Goal: Information Seeking & Learning: Learn about a topic

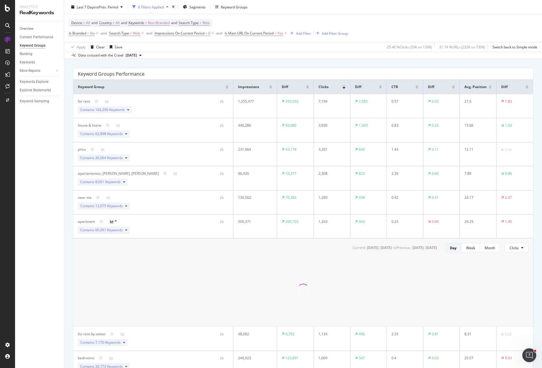
scroll to position [116, 0]
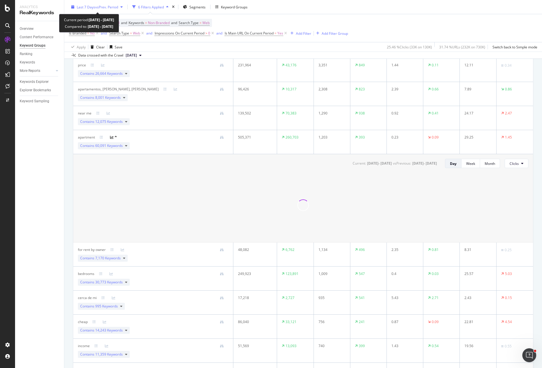
click at [120, 8] on div "button" at bounding box center [121, 6] width 7 height 3
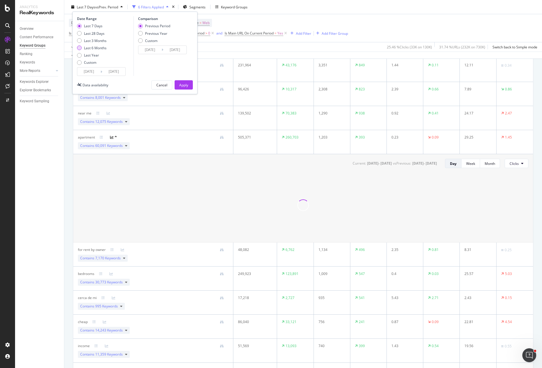
click at [96, 47] on div "Last 6 Months" at bounding box center [95, 47] width 23 height 5
type input "2025/04/04"
type input "2024/10/03"
type input "2025/04/03"
click at [187, 83] on div "Apply" at bounding box center [183, 84] width 9 height 5
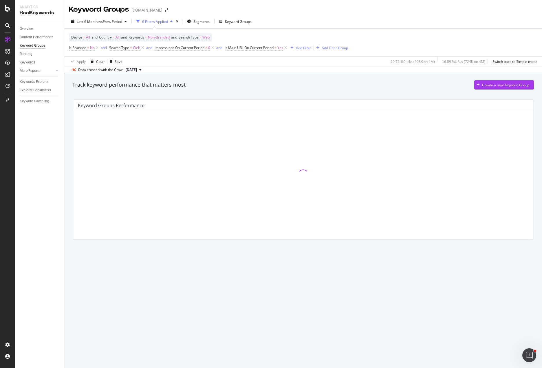
click at [67, 241] on div "Track keyword performance that matters most Create a new Keyword Group Keyword …" at bounding box center [303, 168] width 478 height 191
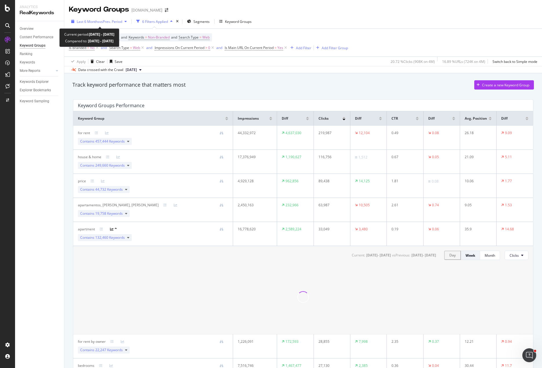
click at [111, 21] on span "vs Prev. Period" at bounding box center [110, 21] width 23 height 5
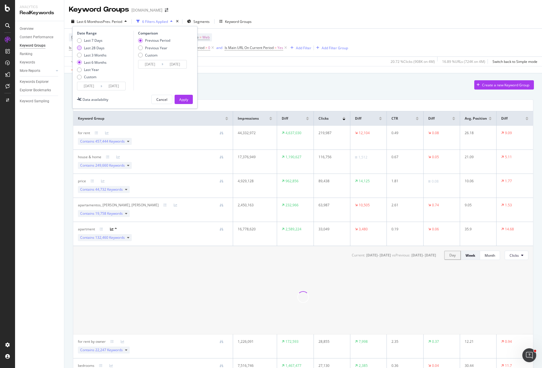
click at [85, 48] on div "Last 28 Days" at bounding box center [94, 47] width 21 height 5
type input "2025/09/06"
type input "2025/08/09"
type input "2025/09/05"
drag, startPoint x: 182, startPoint y: 98, endPoint x: 104, endPoint y: 38, distance: 97.5
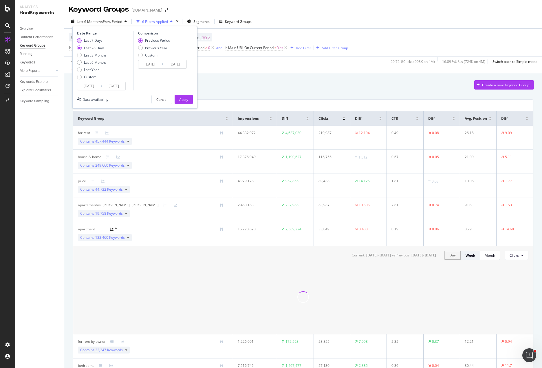
click at [105, 38] on div "Date Range Last 7 Days Last 28 Days Last 3 Months Last 6 Months Last Year Custo…" at bounding box center [134, 67] width 125 height 83
click at [95, 40] on div "Last 7 Days" at bounding box center [93, 40] width 19 height 5
type input "2025/09/27"
type input "2025/09/20"
type input "2025/09/26"
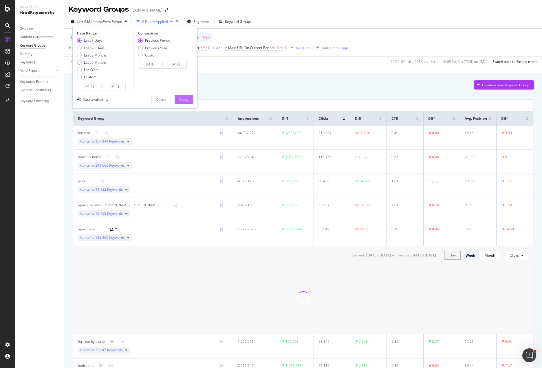
click at [187, 97] on div "Apply" at bounding box center [183, 99] width 9 height 5
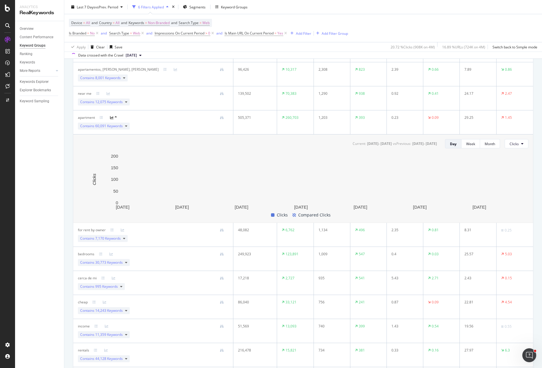
scroll to position [145, 0]
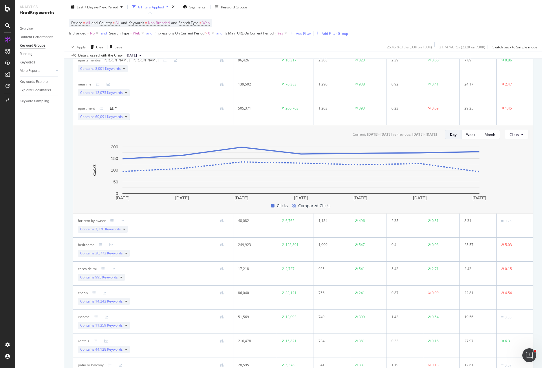
click at [124, 117] on div "Contains 60,091 Keywords" at bounding box center [104, 116] width 52 height 7
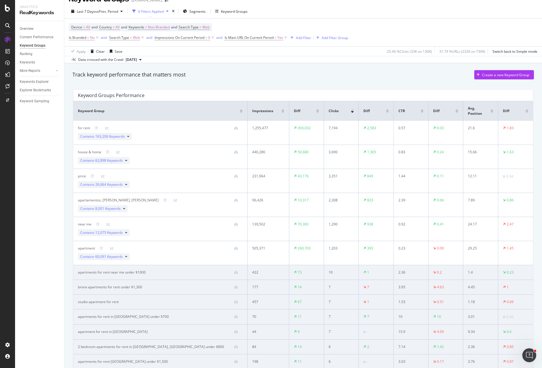
scroll to position [0, 0]
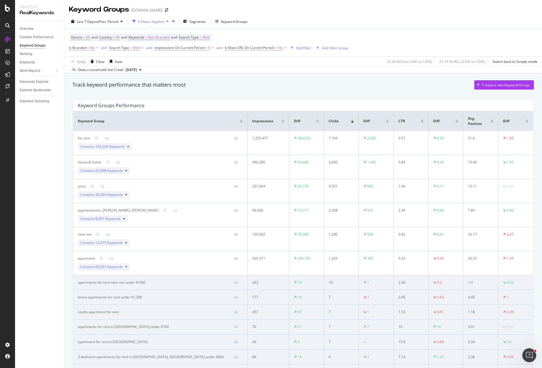
click at [116, 264] on span "60,091 Keywords" at bounding box center [109, 266] width 28 height 5
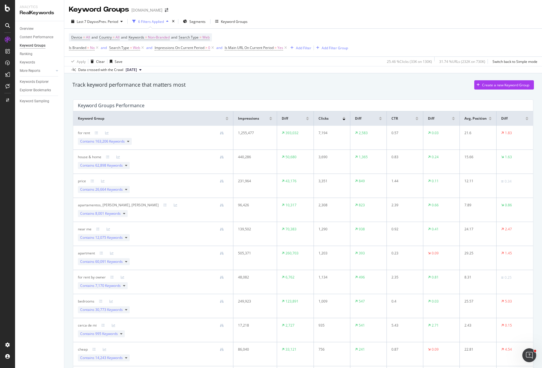
click at [229, 61] on div "Apply Clear Save 25.46 % Clicks ( 33K on 130K ) 31.74 % URLs ( 232K on 730K ) S…" at bounding box center [303, 61] width 478 height 10
click at [428, 93] on div "Track keyword performance that matters most Create a new Keyword Group" at bounding box center [303, 85] width 467 height 17
click at [387, 85] on div "Track keyword performance that matters most Create a new Keyword Group" at bounding box center [303, 84] width 462 height 9
click at [341, 88] on div "Track keyword performance that matters most Create a new Keyword Group" at bounding box center [303, 84] width 462 height 9
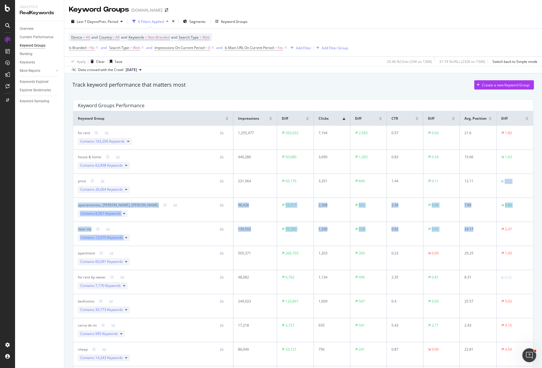
drag, startPoint x: 481, startPoint y: 216, endPoint x: 486, endPoint y: 225, distance: 10.0
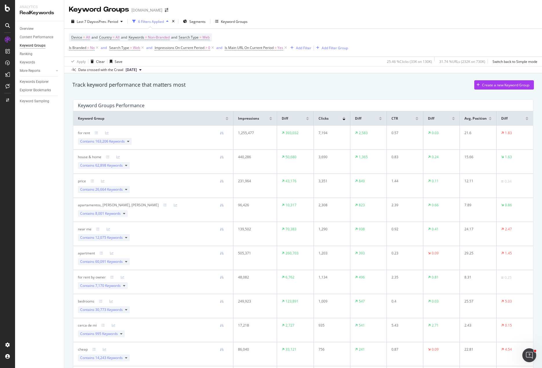
click at [425, 91] on div "Track keyword performance that matters most Create a new Keyword Group" at bounding box center [303, 86] width 467 height 12
click at [30, 29] on div "Overview" at bounding box center [27, 29] width 14 height 6
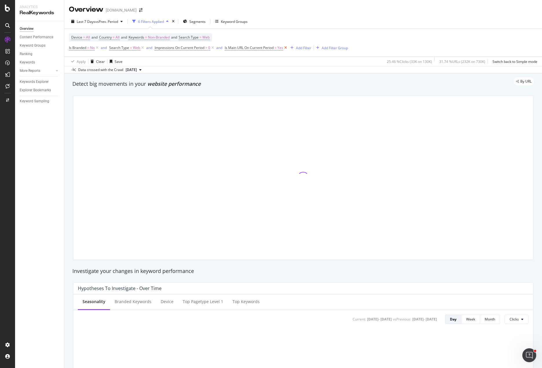
click at [287, 48] on icon at bounding box center [285, 48] width 5 height 6
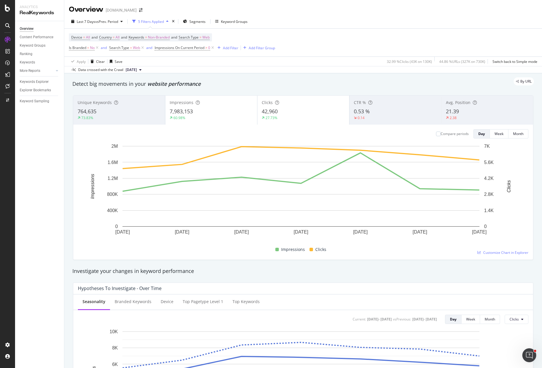
click at [187, 60] on div "Apply Clear Save 32.99 % Clicks ( 43K on 130K ) 44.86 % URLs ( 327K on 730K ) S…" at bounding box center [303, 61] width 478 height 10
click at [116, 113] on div "764,635" at bounding box center [119, 112] width 83 height 8
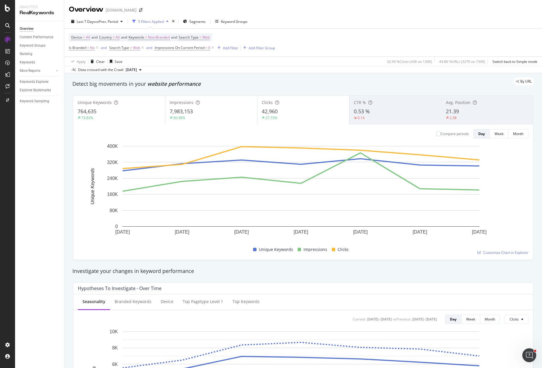
click at [209, 111] on div "7,983,153" at bounding box center [211, 112] width 83 height 8
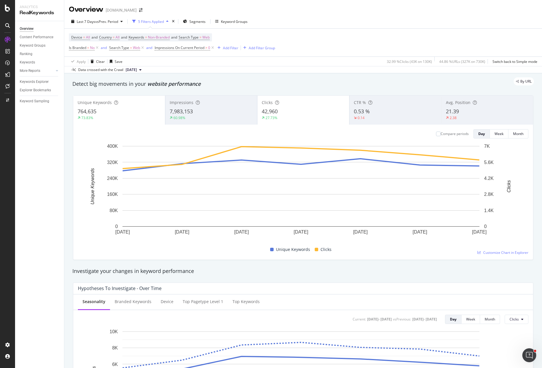
click at [292, 109] on div "42,960" at bounding box center [303, 112] width 83 height 8
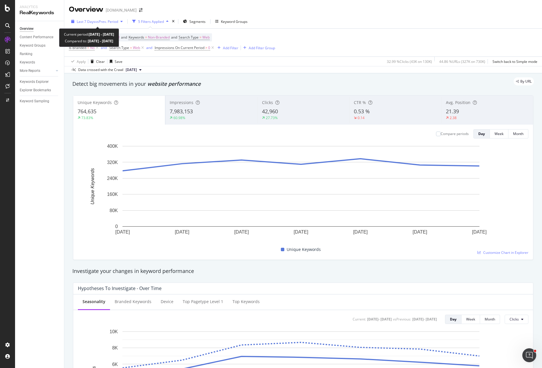
click at [99, 21] on span "vs Prev. Period" at bounding box center [106, 21] width 23 height 5
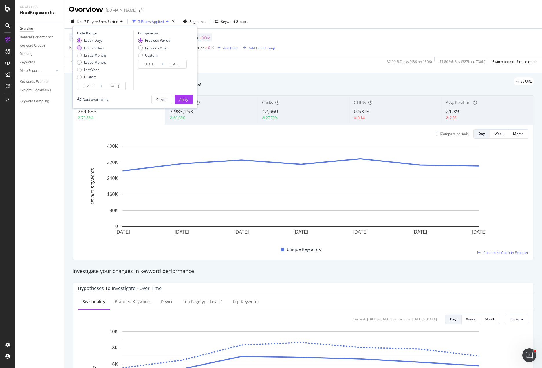
click at [100, 47] on div "Last 28 Days" at bounding box center [94, 47] width 21 height 5
type input "2025/09/06"
type input "2025/08/09"
type input "2025/09/05"
click at [185, 98] on div "Apply" at bounding box center [183, 99] width 9 height 5
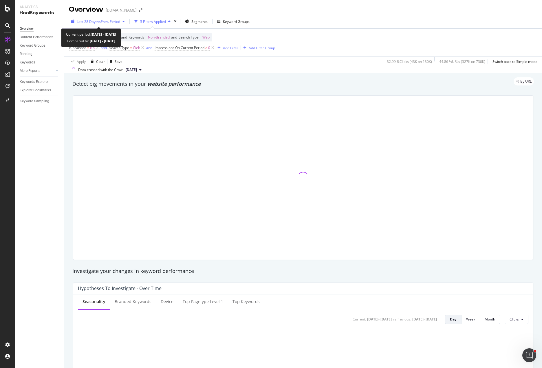
click at [117, 20] on span "vs Prev. Period" at bounding box center [108, 21] width 23 height 5
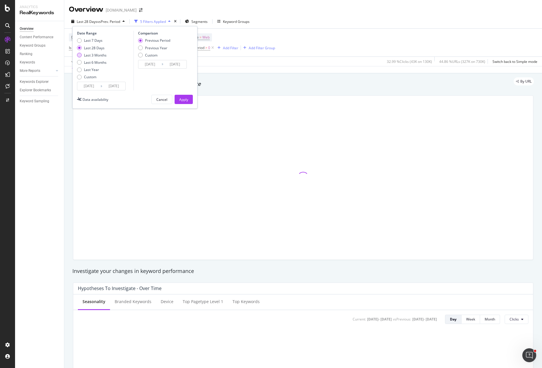
click at [93, 56] on div "Last 3 Months" at bounding box center [95, 55] width 23 height 5
type input "2025/07/04"
type input "2025/04/03"
type input "2025/07/03"
click at [183, 97] on div "Apply" at bounding box center [183, 99] width 9 height 5
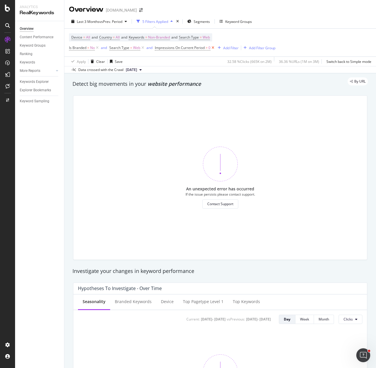
click at [213, 48] on icon at bounding box center [212, 48] width 5 height 6
click at [264, 39] on div "Device = All and Country = All and Keywords = Non-Branded and Search Type = Web…" at bounding box center [220, 43] width 302 height 28
click at [98, 48] on icon at bounding box center [97, 48] width 5 height 6
click at [101, 48] on icon at bounding box center [102, 48] width 5 height 6
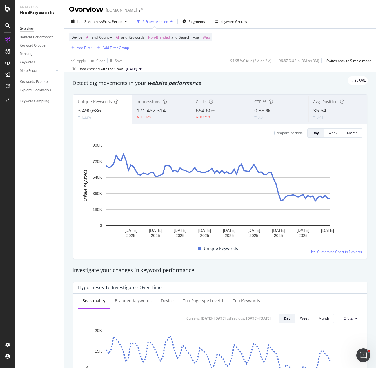
click at [280, 49] on div "Device = All and Country = All and Keywords = Non-Branded and Search Type = Web…" at bounding box center [220, 42] width 302 height 27
click at [155, 113] on span "171,452,314" at bounding box center [150, 110] width 29 height 7
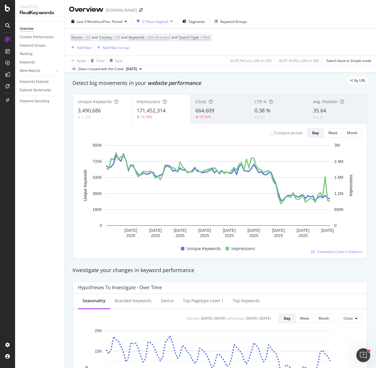
click at [155, 113] on span "171,452,314" at bounding box center [150, 110] width 29 height 7
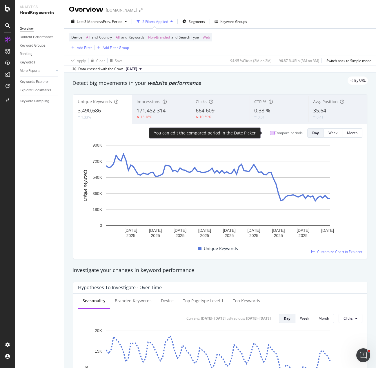
click at [270, 132] on div at bounding box center [272, 133] width 5 height 5
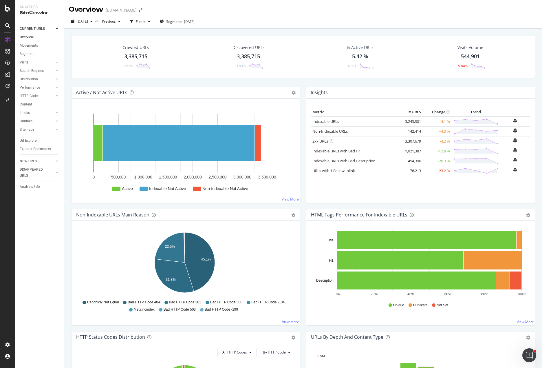
click at [254, 81] on div "Crawled URLs 3,385,715 -3.83% Discovered URLs 3,385,715 -3.83% % Active URLs 5.…" at bounding box center [303, 61] width 470 height 51
click at [303, 81] on div "Crawled URLs 3,385,715 -3.83% Discovered URLs 3,385,715 -3.83% % Active URLs 5.…" at bounding box center [303, 61] width 470 height 51
drag, startPoint x: 173, startPoint y: 268, endPoint x: 175, endPoint y: 272, distance: 4.3
click at [273, 257] on icon "45.1% 22.5% 31.8%" at bounding box center [184, 263] width 217 height 67
click at [201, 256] on icon "A chart." at bounding box center [200, 261] width 30 height 59
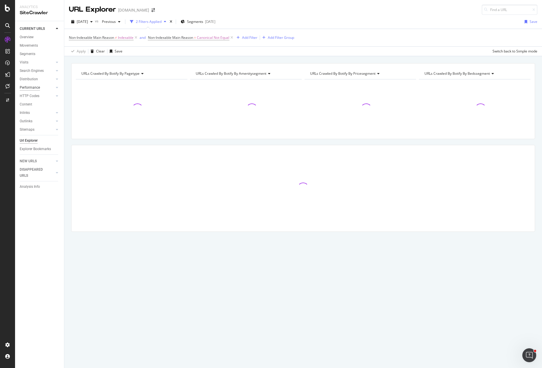
click at [30, 88] on div "Performance" at bounding box center [30, 88] width 20 height 6
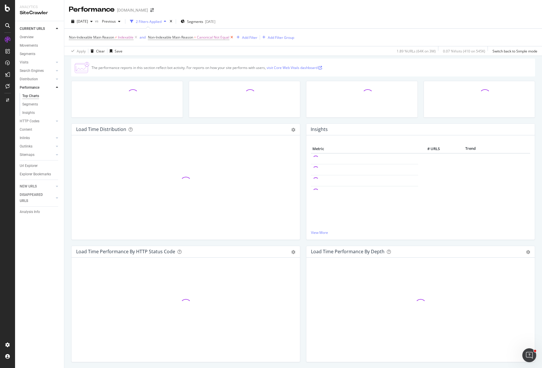
click at [233, 37] on icon at bounding box center [231, 37] width 5 height 6
click at [137, 37] on icon at bounding box center [136, 37] width 5 height 6
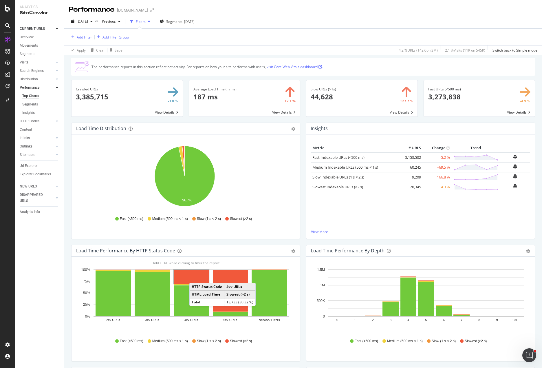
click at [195, 277] on rect "A chart." at bounding box center [191, 277] width 35 height 14
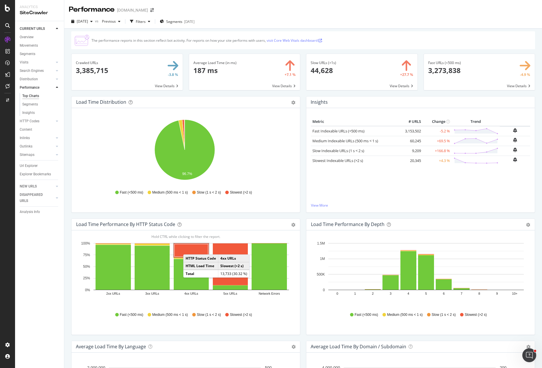
click at [189, 249] on rect "A chart." at bounding box center [192, 250] width 34 height 12
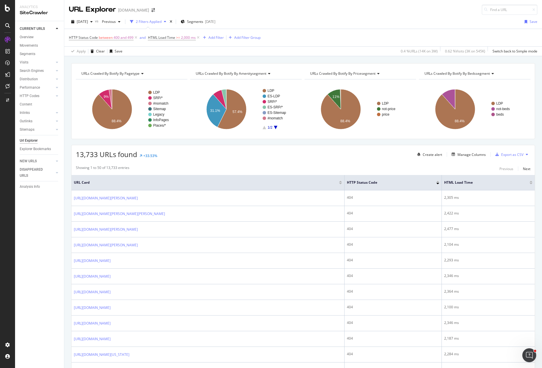
click at [287, 158] on div "13,733 URLs found +33.53% Create alert Manage Columns Export as CSV" at bounding box center [303, 152] width 463 height 14
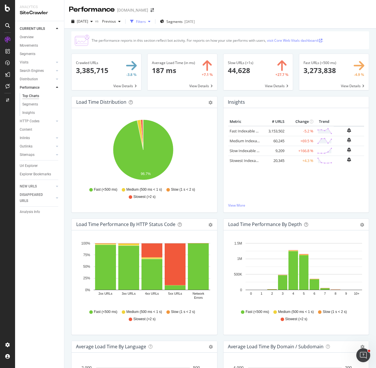
click at [146, 20] on div "Filters" at bounding box center [141, 21] width 10 height 5
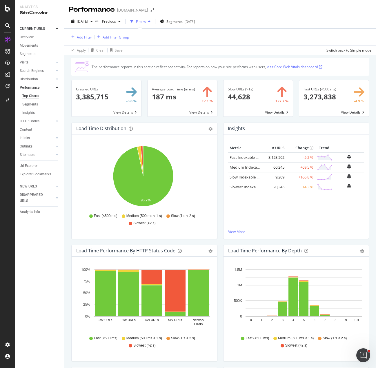
click at [76, 35] on div "Add Filter" at bounding box center [80, 37] width 23 height 6
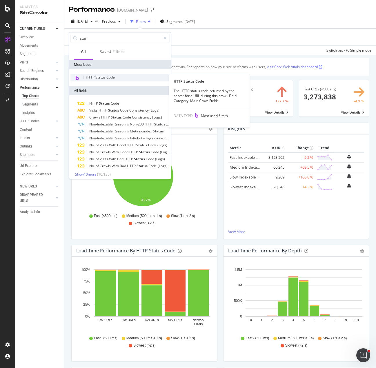
type input "stat"
click at [103, 78] on span "HTTP Status Code" at bounding box center [100, 77] width 29 height 5
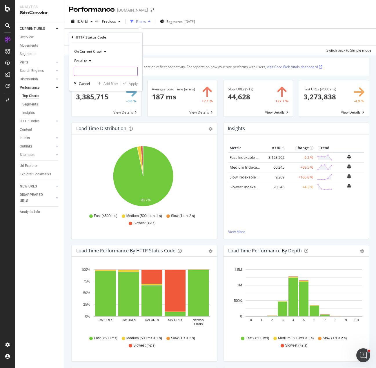
click at [100, 72] on input "number" at bounding box center [106, 71] width 64 height 9
click at [85, 84] on span "404" at bounding box center [96, 85] width 41 height 5
type input "404"
click at [133, 83] on div "Apply" at bounding box center [133, 83] width 9 height 5
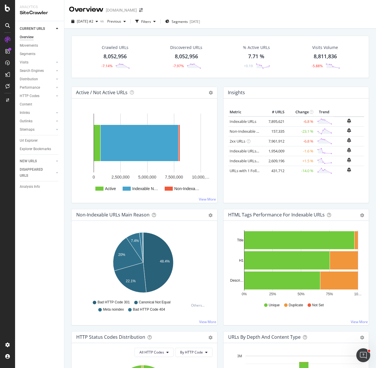
click at [291, 14] on div "2025 Oct. 2nd #2 vs Previous Filters Segments 2025-10-02" at bounding box center [219, 21] width 311 height 14
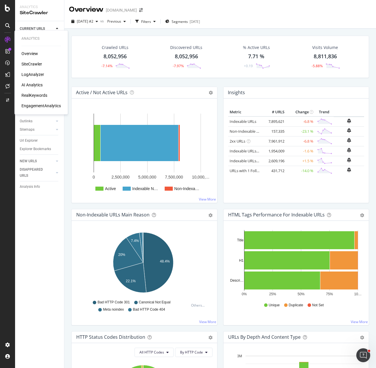
click at [32, 94] on div "RealKeywords" at bounding box center [34, 95] width 26 height 6
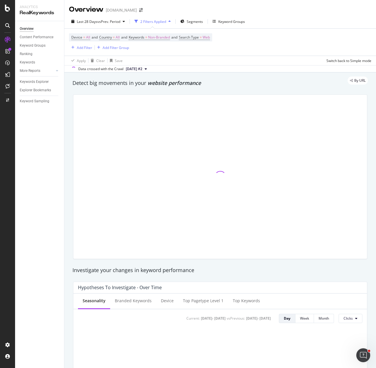
drag, startPoint x: 46, startPoint y: 25, endPoint x: 70, endPoint y: 29, distance: 24.6
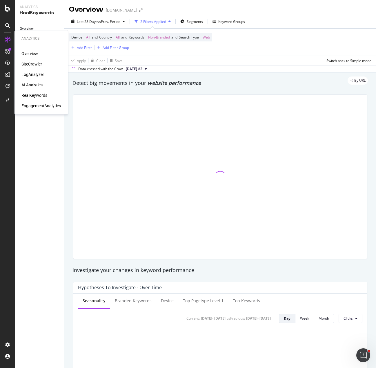
click at [33, 65] on div "SiteCrawler" at bounding box center [31, 64] width 21 height 6
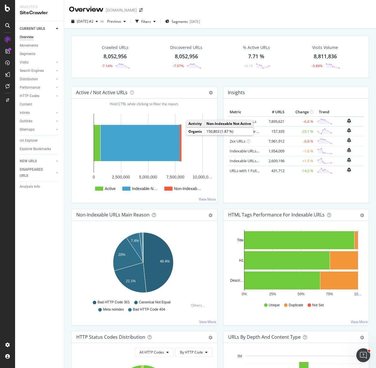
click at [180, 134] on rect "A chart." at bounding box center [180, 143] width 1 height 36
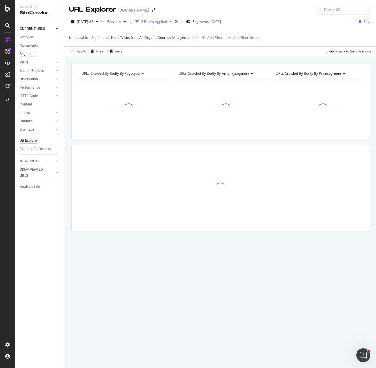
click at [26, 54] on div "Segments" at bounding box center [28, 54] width 16 height 6
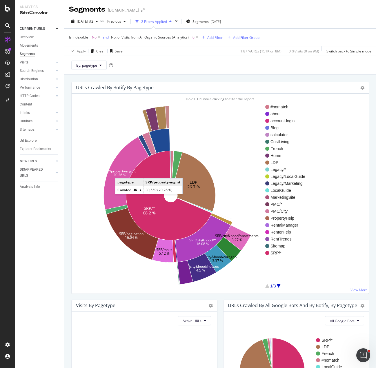
click at [121, 172] on text "20.26 %" at bounding box center [119, 174] width 13 height 5
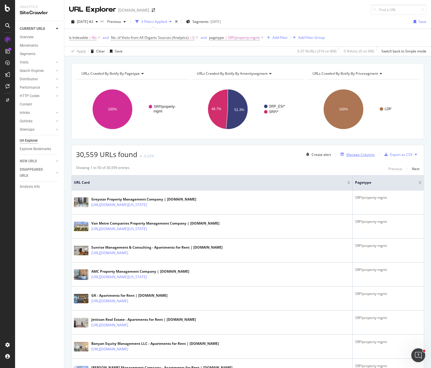
click at [348, 155] on div "Manage Columns" at bounding box center [360, 154] width 28 height 5
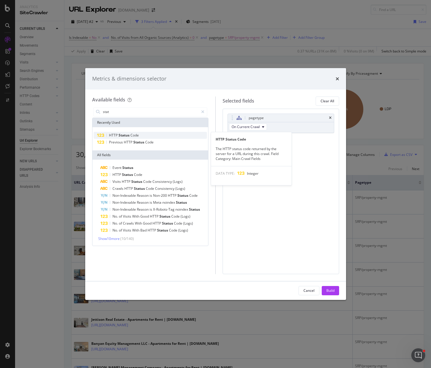
type input "stat"
click at [125, 134] on span "Status" at bounding box center [124, 135] width 12 height 5
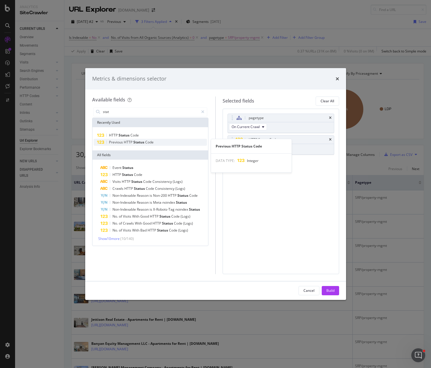
click at [136, 143] on span "Status" at bounding box center [139, 142] width 12 height 5
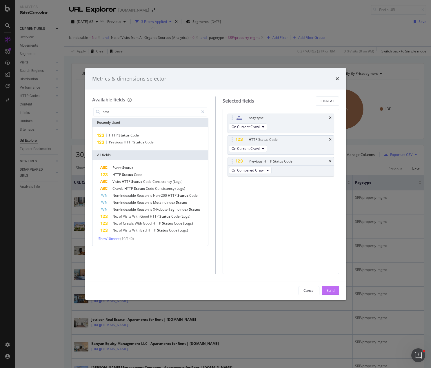
click at [333, 289] on div "Build" at bounding box center [330, 290] width 8 height 5
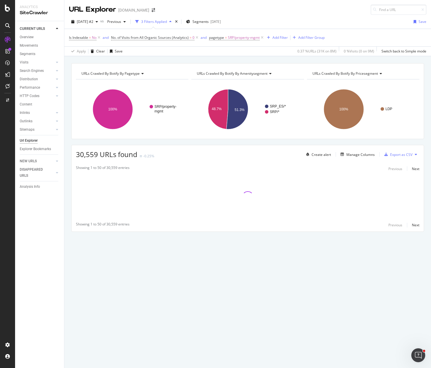
click at [243, 141] on div "URLs Crawled By Botify By pagetype Chart (by Value) Table Expand Export as CSV …" at bounding box center [247, 157] width 366 height 189
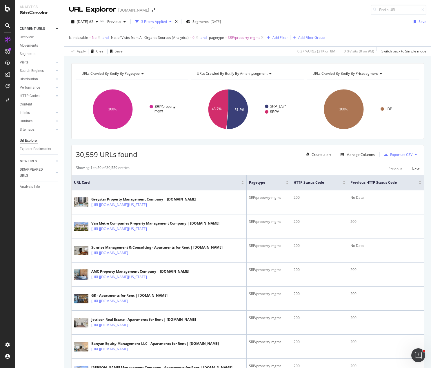
click at [216, 147] on div "30,559 URLs found Create alert Manage Columns Export as CSV" at bounding box center [248, 152] width 352 height 14
click at [93, 22] on span "[DATE] #2" at bounding box center [85, 21] width 17 height 5
click at [201, 50] on div "Apply Clear Save 0.37 % URLs ( 31K on 8M ) 0 % Visits ( 0 on 9M ) Switch back t…" at bounding box center [247, 51] width 366 height 10
click at [197, 37] on icon at bounding box center [196, 38] width 5 height 6
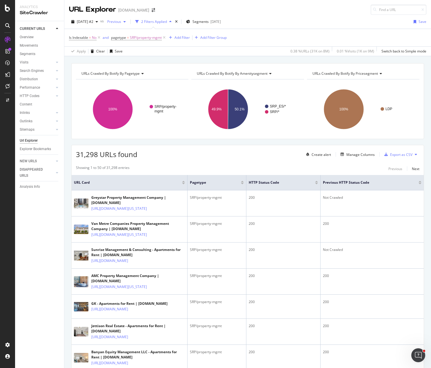
click at [121, 21] on span "Previous" at bounding box center [113, 21] width 16 height 5
click at [135, 52] on div "[DATE]" at bounding box center [131, 53] width 30 height 5
click at [411, 182] on icon at bounding box center [413, 182] width 4 height 4
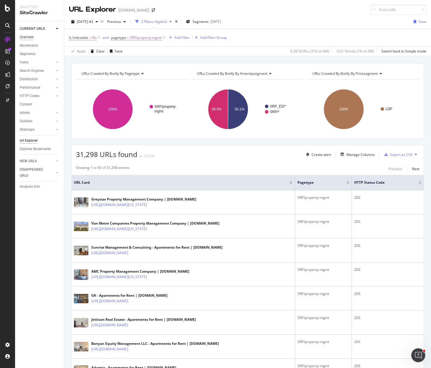
click at [24, 37] on div "Overview" at bounding box center [27, 37] width 14 height 6
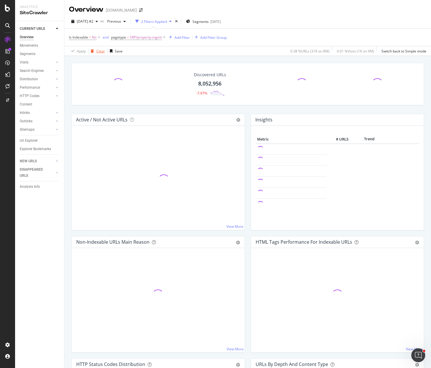
click at [100, 50] on div "Clear" at bounding box center [100, 51] width 9 height 5
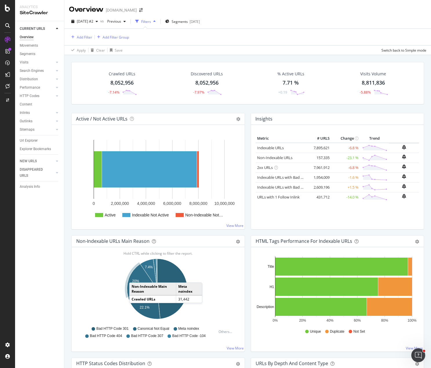
click at [135, 277] on icon "A chart." at bounding box center [142, 280] width 30 height 33
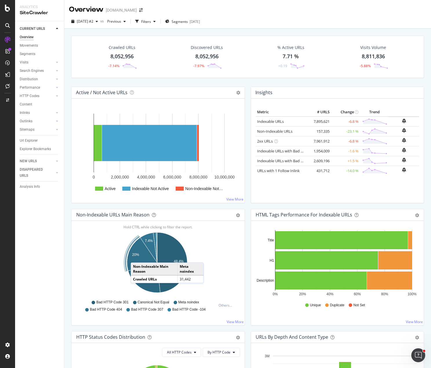
click at [136, 256] on text "20%" at bounding box center [135, 255] width 7 height 4
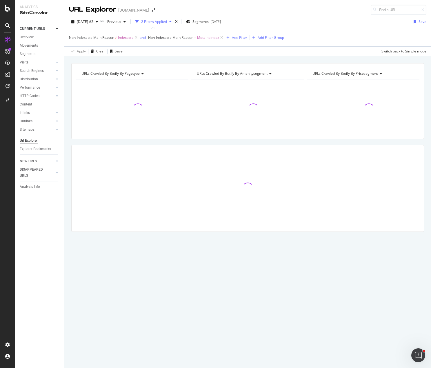
click at [32, 50] on div "Segments" at bounding box center [42, 54] width 44 height 8
click at [31, 52] on div "Segments" at bounding box center [28, 54] width 16 height 6
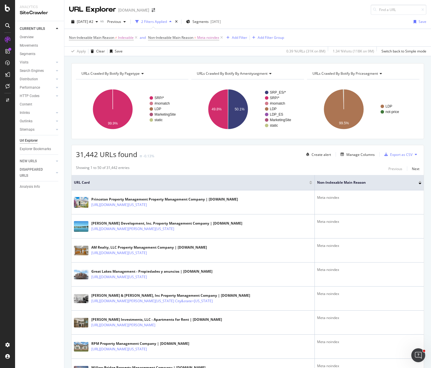
click at [357, 73] on span "URLs Crawled By Botify By pricesegment" at bounding box center [344, 73] width 65 height 5
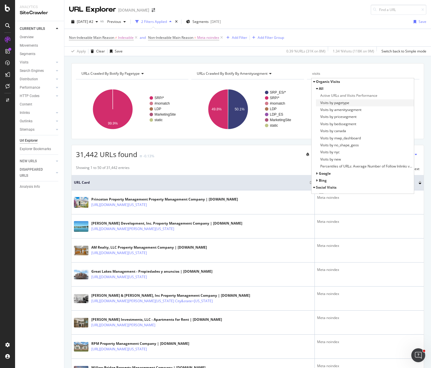
type input "visits"
click at [346, 102] on div "Visits by pagetype" at bounding box center [365, 102] width 98 height 7
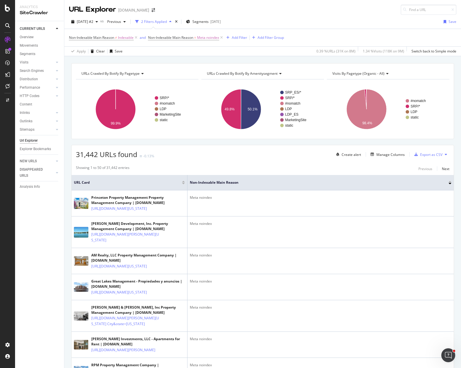
click at [394, 127] on rect "A chart." at bounding box center [387, 109] width 121 height 50
click at [370, 103] on icon "A chart." at bounding box center [366, 109] width 40 height 40
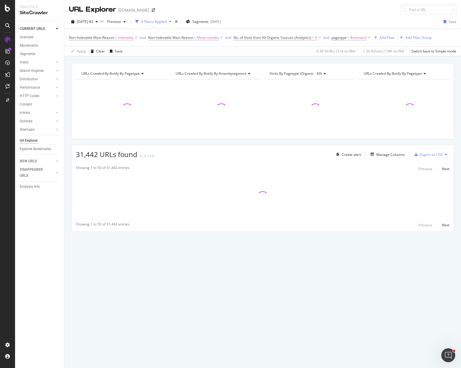
click at [391, 75] on span "URLs Crawled By Botify By pagetype" at bounding box center [392, 73] width 58 height 5
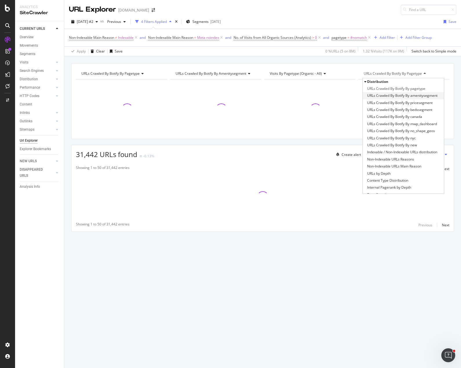
click at [398, 96] on span "URLs Crawled By Botify By amenitysegment" at bounding box center [402, 96] width 70 height 6
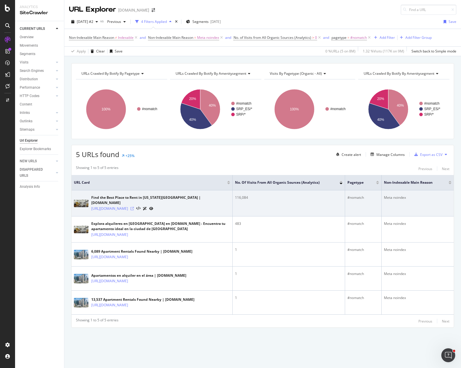
click at [134, 207] on icon at bounding box center [131, 208] width 3 height 3
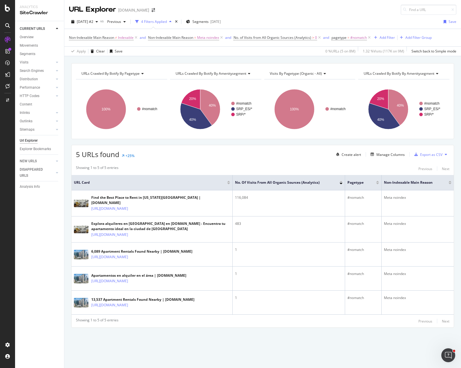
click at [200, 156] on div "5 URLs found +25% Create alert Manage Columns Export as CSV" at bounding box center [263, 152] width 382 height 14
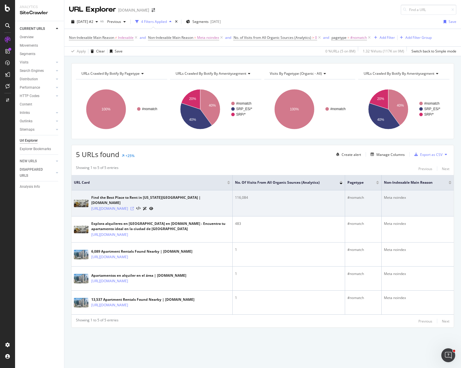
click at [134, 207] on icon at bounding box center [131, 208] width 3 height 3
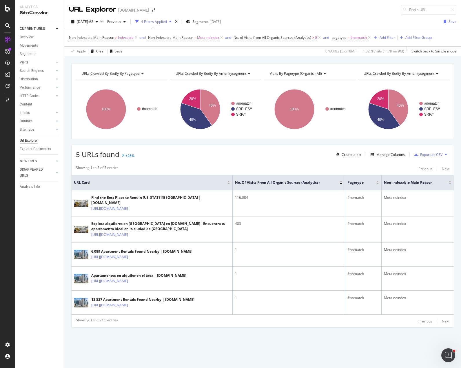
click at [278, 159] on div "5 URLs found +25% Create alert Manage Columns Export as CSV" at bounding box center [263, 152] width 382 height 14
click at [245, 141] on div "URLs Crawled By Botify By pagetype Chart (by Value) Table Expand Export as CSV …" at bounding box center [262, 205] width 397 height 285
click at [255, 142] on div "URLs Crawled By Botify By pagetype Chart (by Value) Table Expand Export as CSV …" at bounding box center [262, 205] width 397 height 285
click at [361, 11] on div "URL Explorer Apartments.com" at bounding box center [262, 7] width 397 height 15
click at [270, 164] on div "Showing 1 to 5 of 5 entries Previous Next URL Card No. of Visits from All Organ…" at bounding box center [263, 244] width 382 height 165
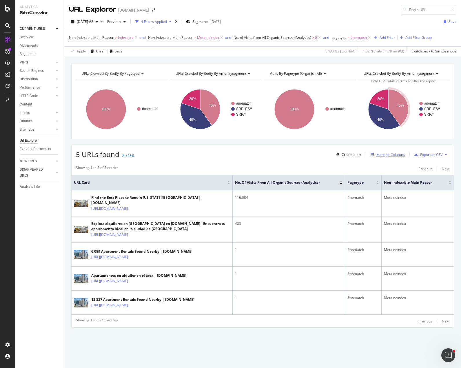
click at [392, 156] on div "Manage Columns" at bounding box center [390, 154] width 28 height 5
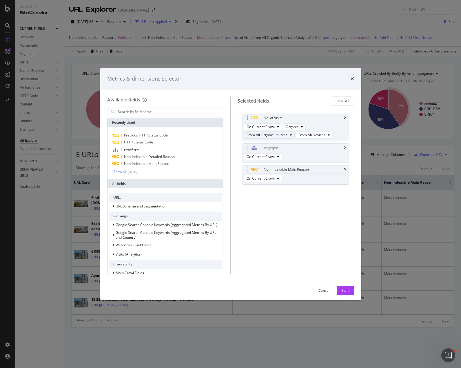
click at [285, 135] on span "From All Organic Sources" at bounding box center [266, 134] width 41 height 5
click at [267, 157] on span "From Google" at bounding box center [271, 156] width 44 height 5
click at [345, 287] on div "Build" at bounding box center [345, 290] width 8 height 9
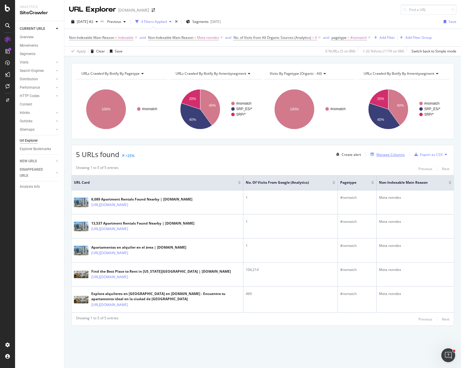
click at [390, 155] on div "Manage Columns" at bounding box center [390, 154] width 28 height 5
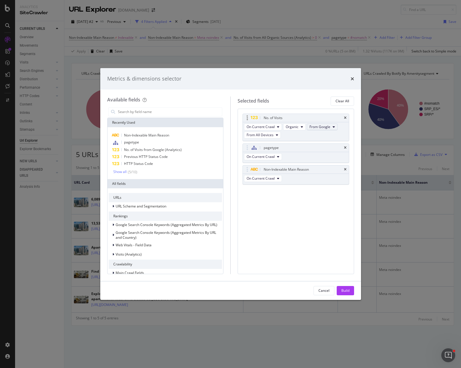
click at [323, 125] on span "From Google" at bounding box center [319, 126] width 21 height 5
drag, startPoint x: 330, startPoint y: 160, endPoint x: 337, endPoint y: 162, distance: 7.0
click at [330, 160] on span "From Bing" at bounding box center [333, 158] width 44 height 5
click at [346, 286] on div "Build" at bounding box center [345, 290] width 8 height 9
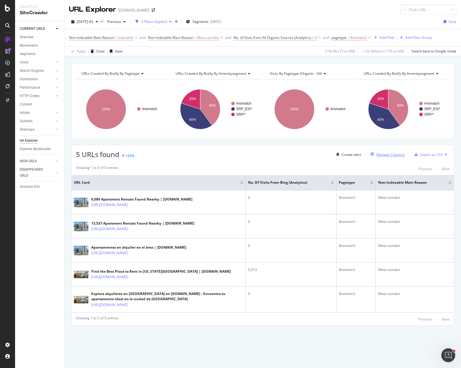
click at [393, 155] on div "Manage Columns" at bounding box center [390, 154] width 28 height 5
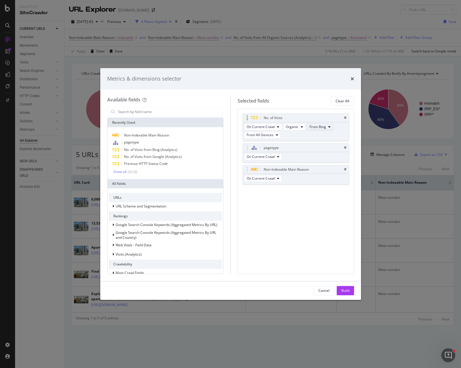
click at [325, 127] on span "From Bing" at bounding box center [317, 126] width 17 height 5
click at [325, 146] on span "From Google" at bounding box center [333, 147] width 44 height 5
click at [348, 291] on div "Build" at bounding box center [345, 290] width 8 height 5
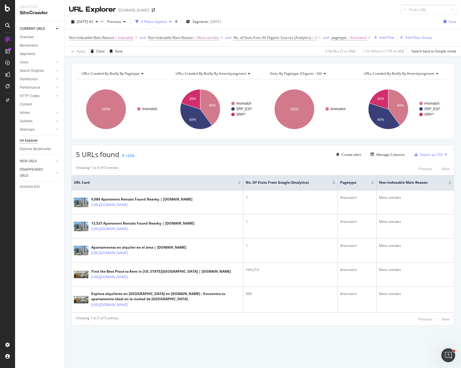
click at [285, 60] on div "URLs Crawled By Botify By pagetype Chart (by Value) Table Expand Export as CSV …" at bounding box center [262, 63] width 397 height 14
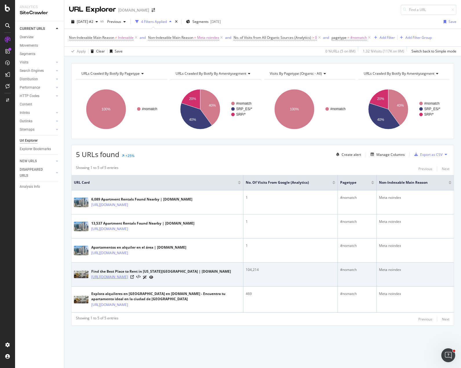
drag, startPoint x: 169, startPoint y: 277, endPoint x: 138, endPoint y: 278, distance: 30.7
click at [138, 278] on div "https://www.apartments.com/hub/new-york-ny/" at bounding box center [161, 277] width 140 height 6
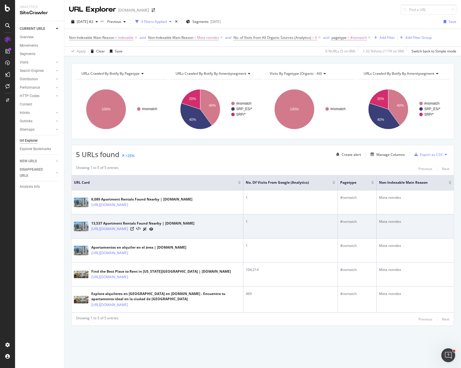
copy link "/hub/new-york-ny/"
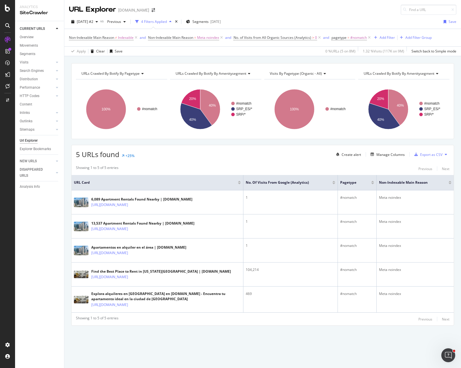
click at [275, 151] on div "5 URLs found +25% Create alert Manage Columns Export as CSV" at bounding box center [263, 152] width 382 height 14
click at [280, 140] on div "URLs Crawled By Botify By pagetype Chart (by Value) Table Expand Export as CSV …" at bounding box center [262, 204] width 397 height 283
click at [36, 72] on div "LogAnalyzer" at bounding box center [32, 75] width 23 height 6
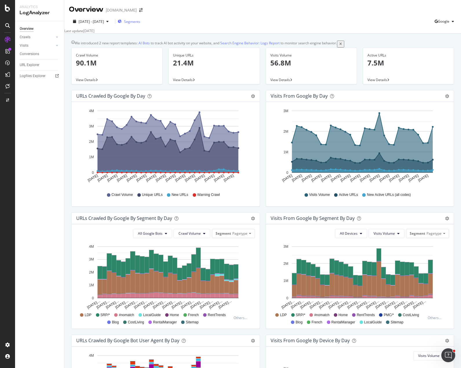
click at [138, 22] on span "Segments" at bounding box center [132, 21] width 16 height 5
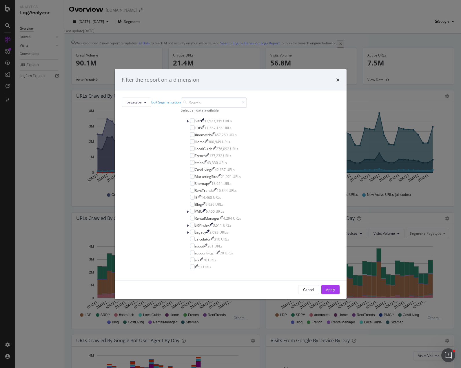
click at [200, 107] on input "modal" at bounding box center [214, 102] width 66 height 10
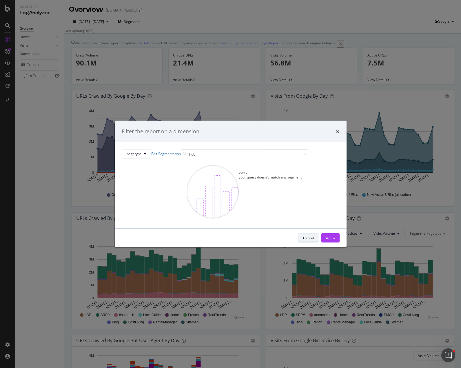
type input "hub"
click at [303, 240] on div "Cancel" at bounding box center [308, 237] width 11 height 5
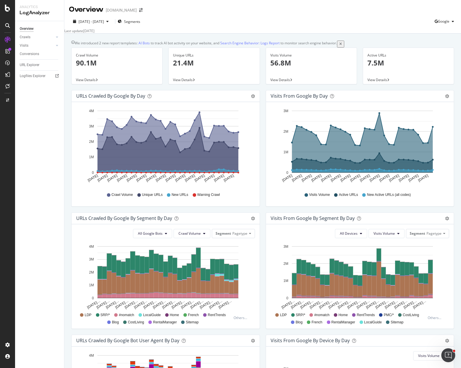
click at [184, 39] on div "We introduced 2 new report templates: AI Bots to track AI bot activity on your …" at bounding box center [262, 255] width 397 height 443
click at [134, 20] on div "Segments" at bounding box center [129, 21] width 23 height 5
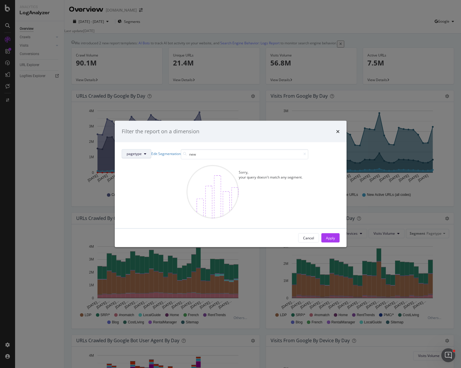
type input "new"
click at [151, 149] on button "pagetype" at bounding box center [137, 153] width 30 height 9
click at [195, 228] on div "[GEOGRAPHIC_DATA]" at bounding box center [196, 231] width 44 height 8
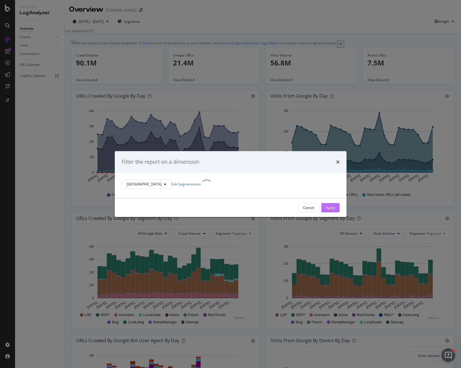
drag, startPoint x: 281, startPoint y: 218, endPoint x: 313, endPoint y: 73, distance: 148.8
click at [326, 210] on div "Apply" at bounding box center [330, 207] width 9 height 5
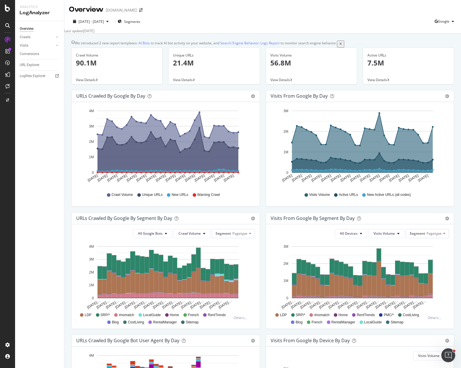
drag, startPoint x: 369, startPoint y: 4, endPoint x: 362, endPoint y: 9, distance: 8.8
click at [368, 5] on div "Overview Apartments.com" at bounding box center [262, 7] width 397 height 14
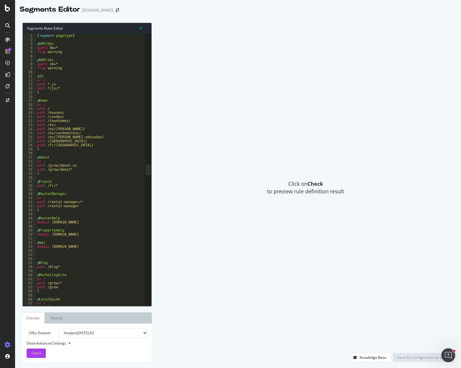
click at [100, 191] on div "[ segment : pagetype ] @ SRP/bb= query bb=* flag warning @ SRP/sk= query sk=* f…" at bounding box center [126, 172] width 180 height 276
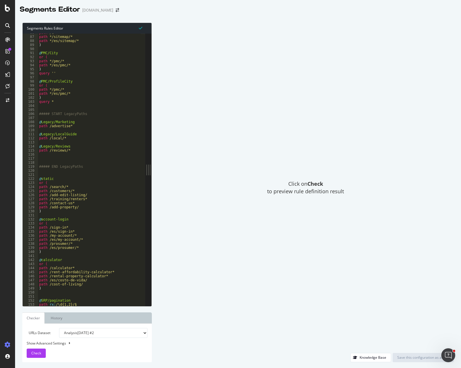
scroll to position [298, 0]
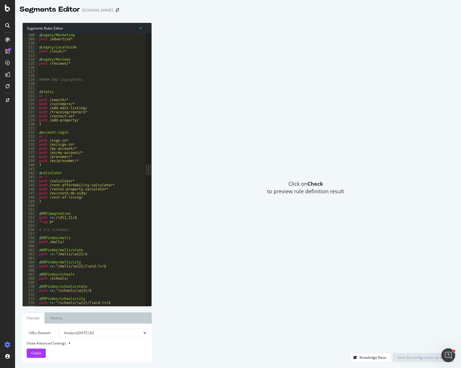
click at [45, 205] on div "@ Legacy/Marketing path /advertise* @ Legacy/LocalGuide path /local/* @ Legacy/…" at bounding box center [128, 171] width 180 height 276
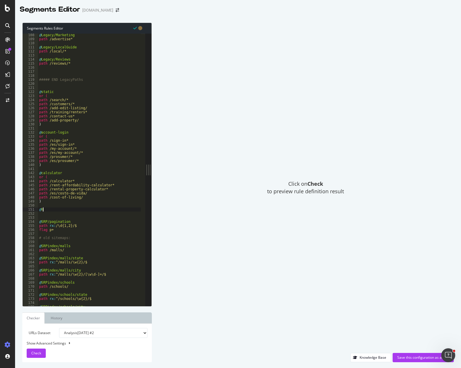
scroll to position [0, 0]
type textarea "@hub"
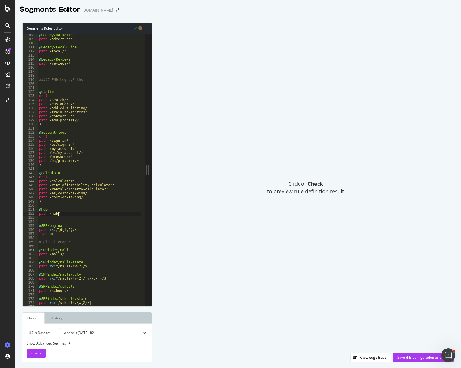
scroll to position [0, 1]
click at [49, 212] on div "@ Legacy/Marketing path /advertise* @ Legacy/LocalGuide path /local/* @ Legacy/…" at bounding box center [128, 171] width 180 height 276
click at [68, 215] on div "@ Legacy/Marketing path /advertise* @ Legacy/LocalGuide path /local/* @ Legacy/…" at bounding box center [128, 171] width 180 height 276
type textarea "path */hub/*"
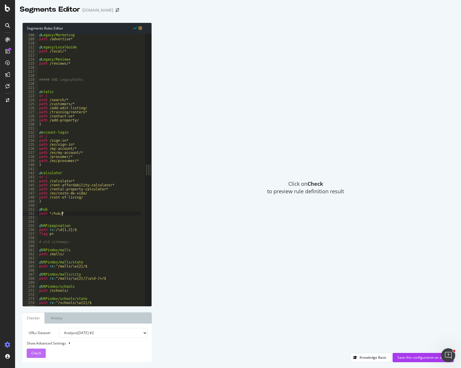
click at [39, 352] on span "Check" at bounding box center [36, 352] width 10 height 5
